Goal: Transaction & Acquisition: Purchase product/service

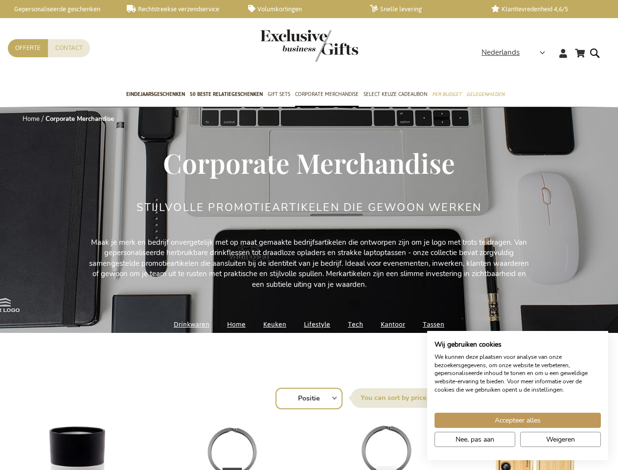
click at [309, 235] on div "Stijlvolle Promotieartikelen Die Gewoon Werken" at bounding box center [308, 220] width 345 height 36
click at [516, 52] on span "Nederlands" at bounding box center [500, 52] width 38 height 11
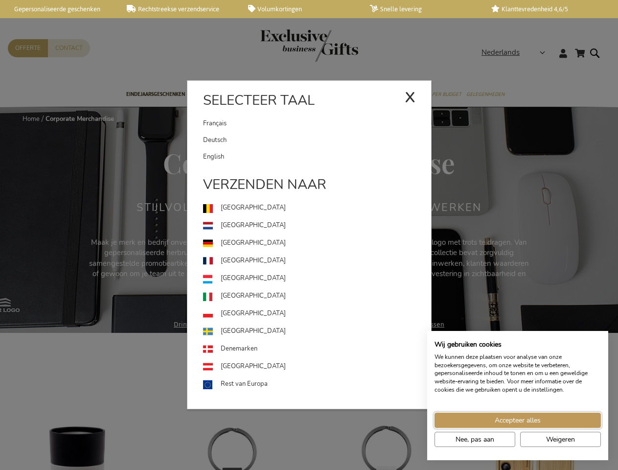
click at [518, 420] on span "Accepteer alles" at bounding box center [518, 420] width 46 height 10
